Goal: Find specific page/section: Find specific page/section

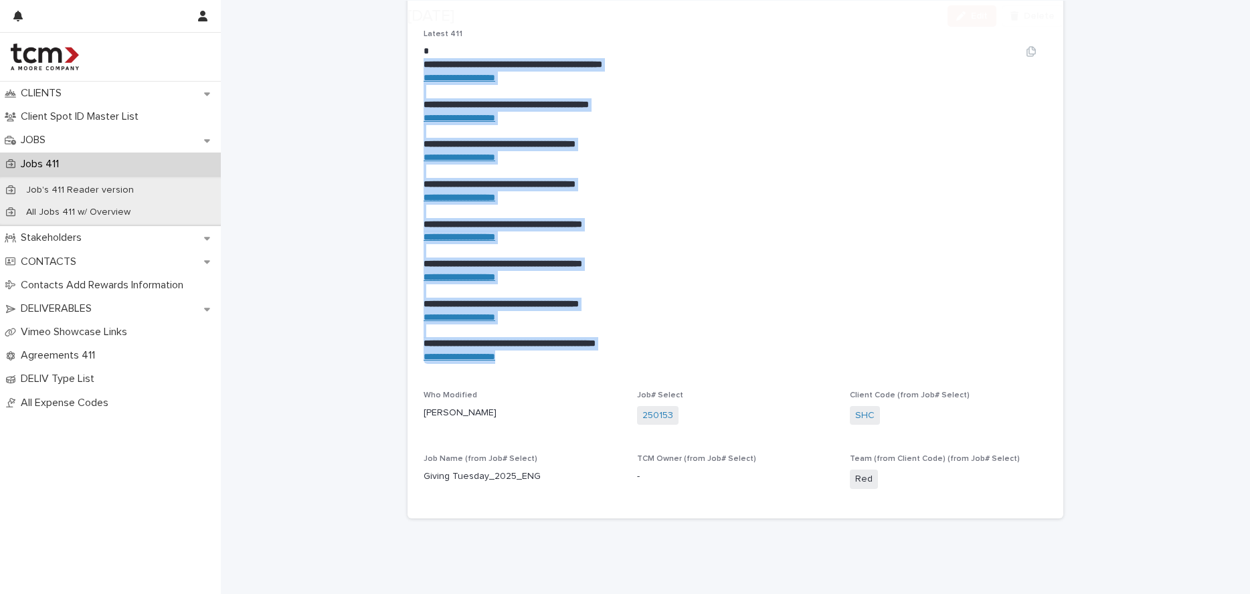
scroll to position [498, 0]
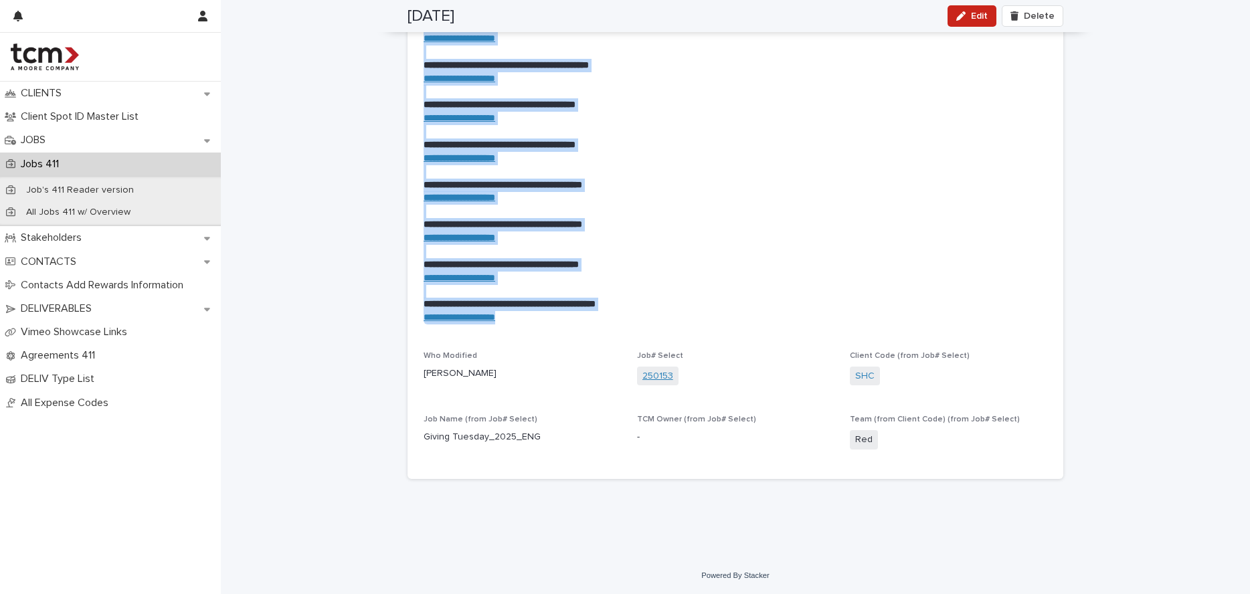
click at [656, 372] on link "250153" at bounding box center [657, 376] width 31 height 14
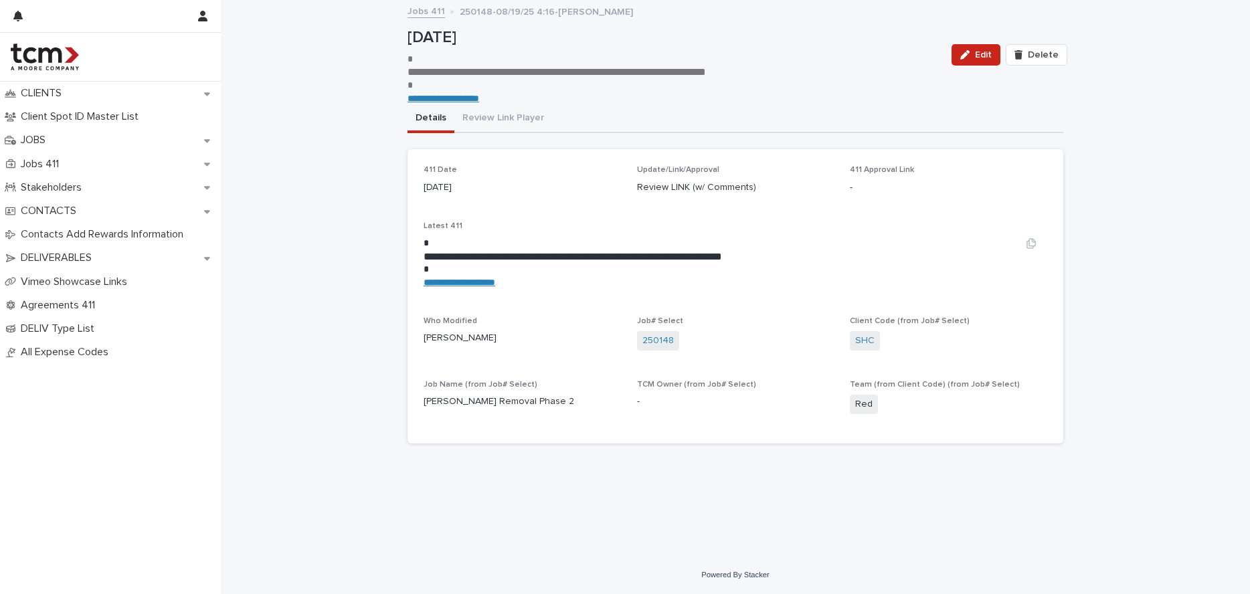
click at [486, 284] on link "**********" at bounding box center [459, 282] width 72 height 9
